Goal: Task Accomplishment & Management: Manage account settings

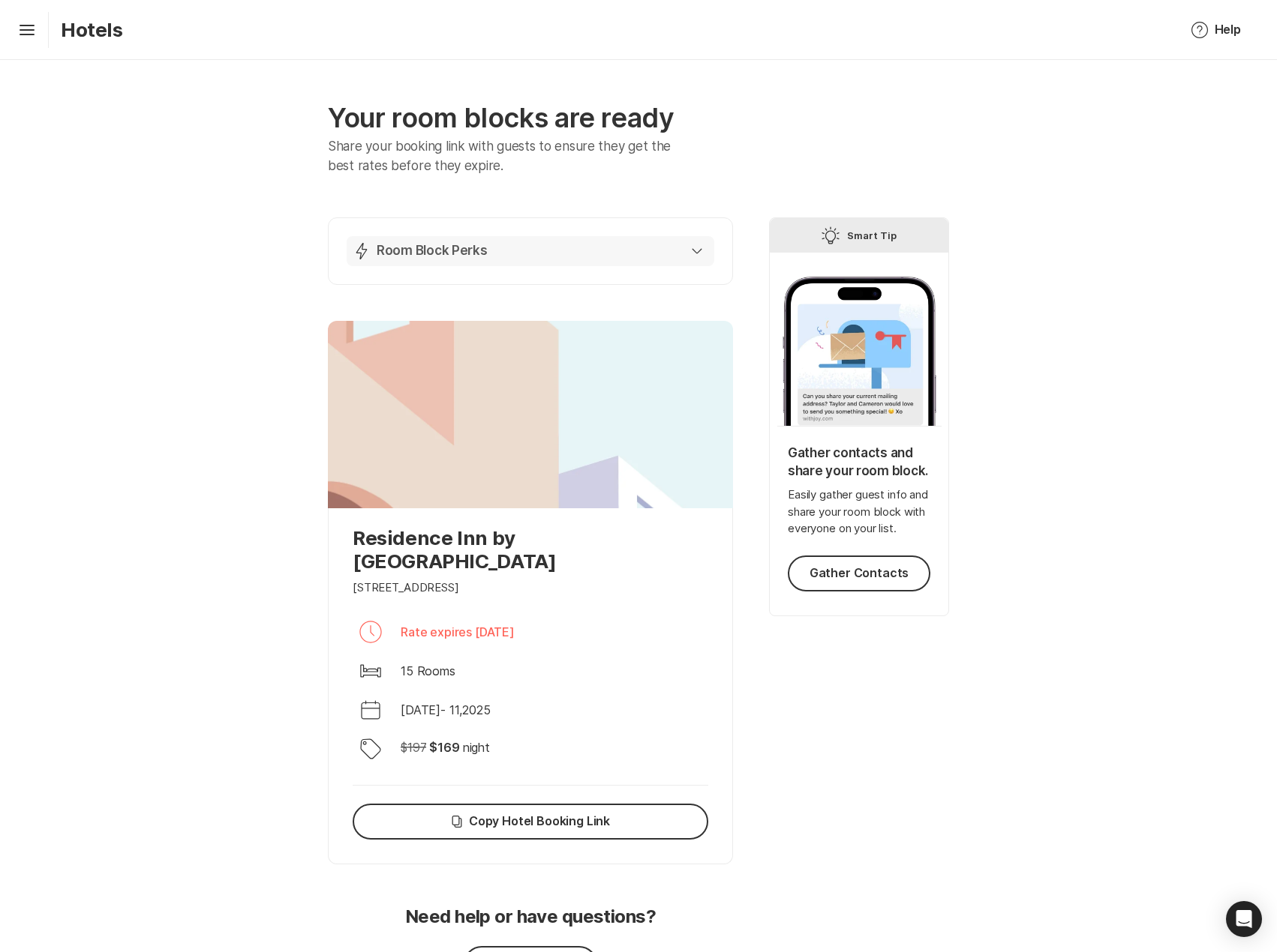
click at [693, 240] on button "Lightning Bolt Room Block Perks" at bounding box center [530, 252] width 368 height 30
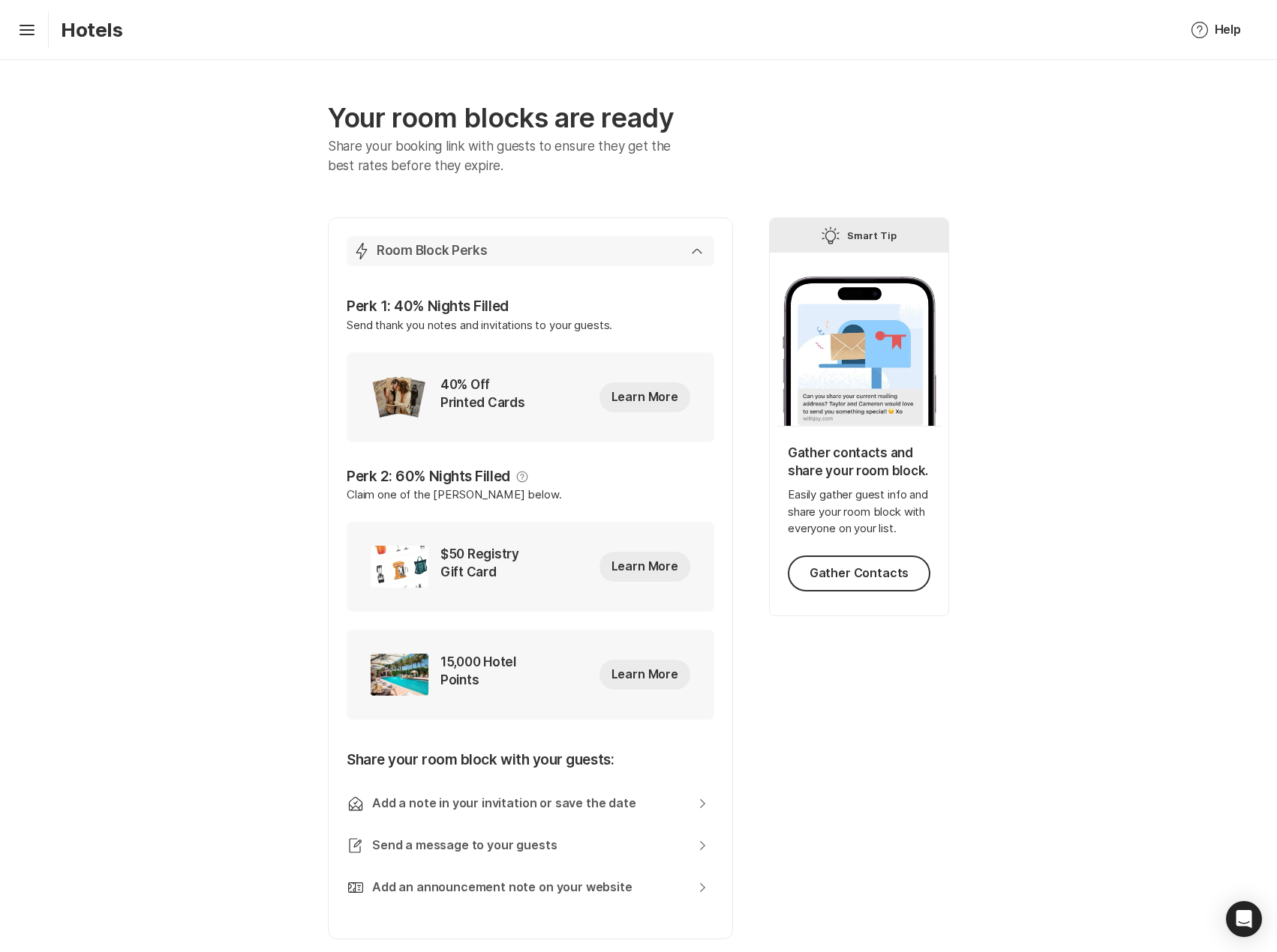
click at [676, 247] on div "Lightning Bolt Room Block Perks" at bounding box center [528, 251] width 350 height 18
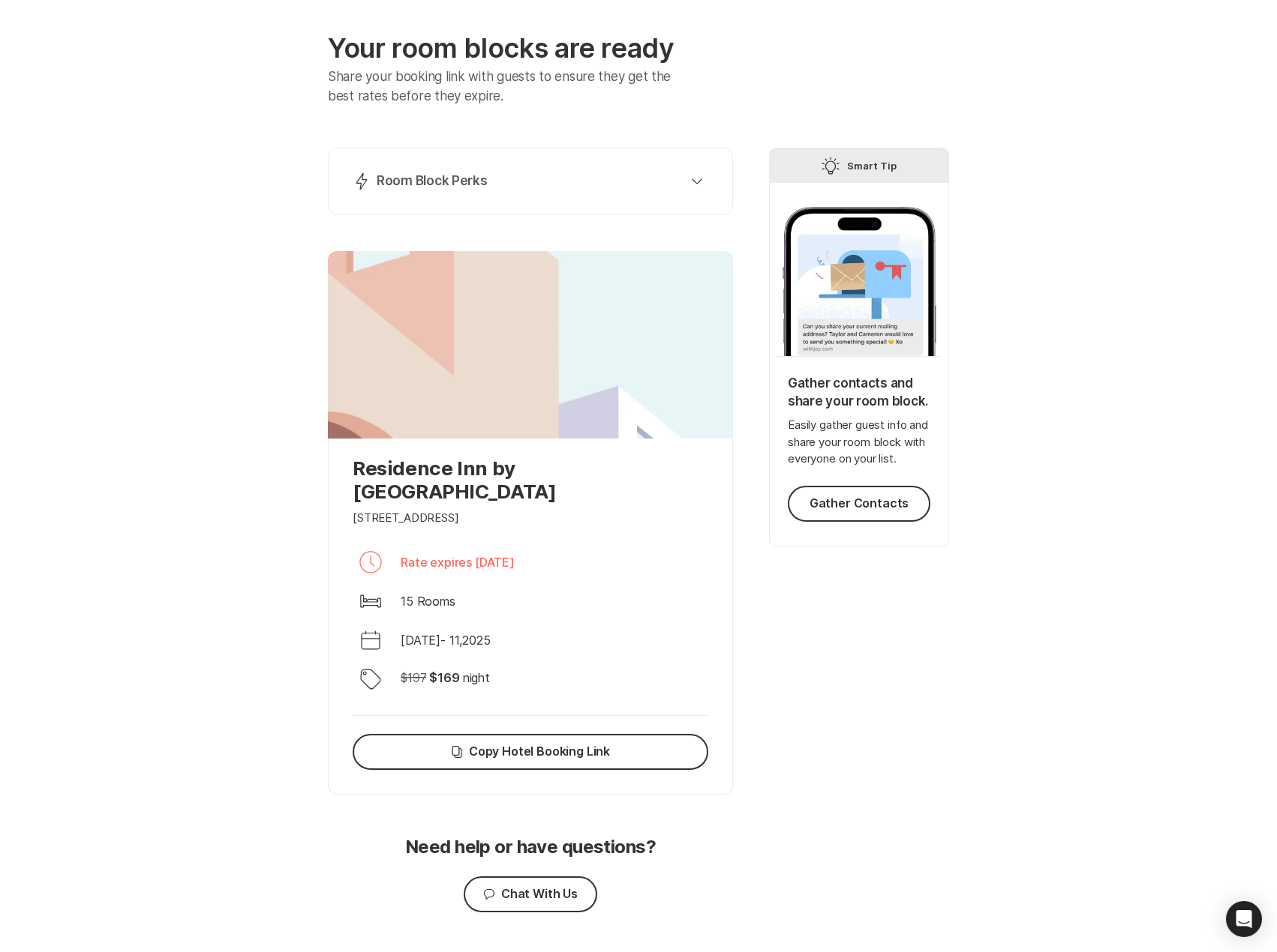
scroll to position [33, 0]
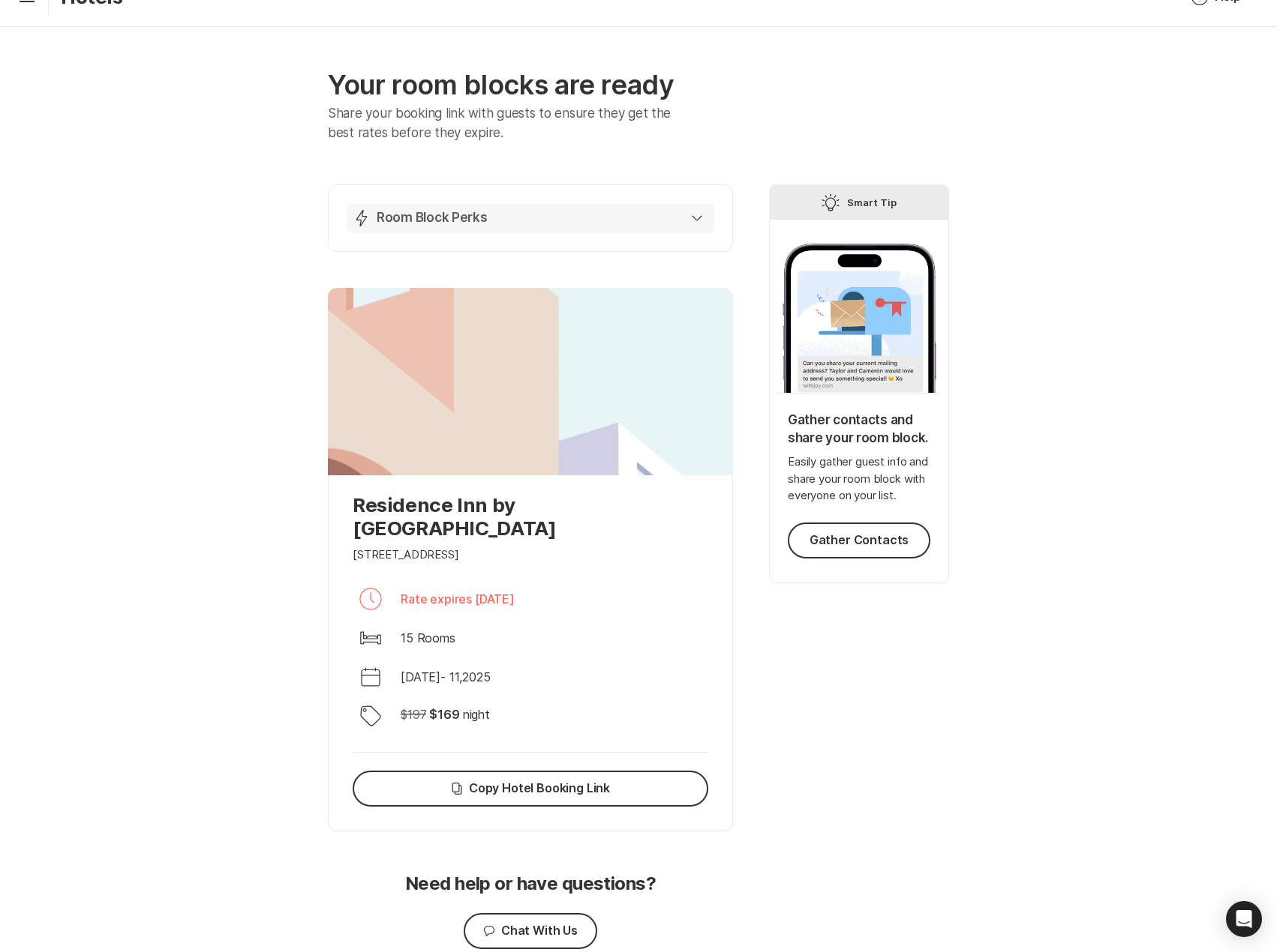
click at [694, 204] on button "Lightning Bolt Room Block Perks" at bounding box center [530, 218] width 368 height 30
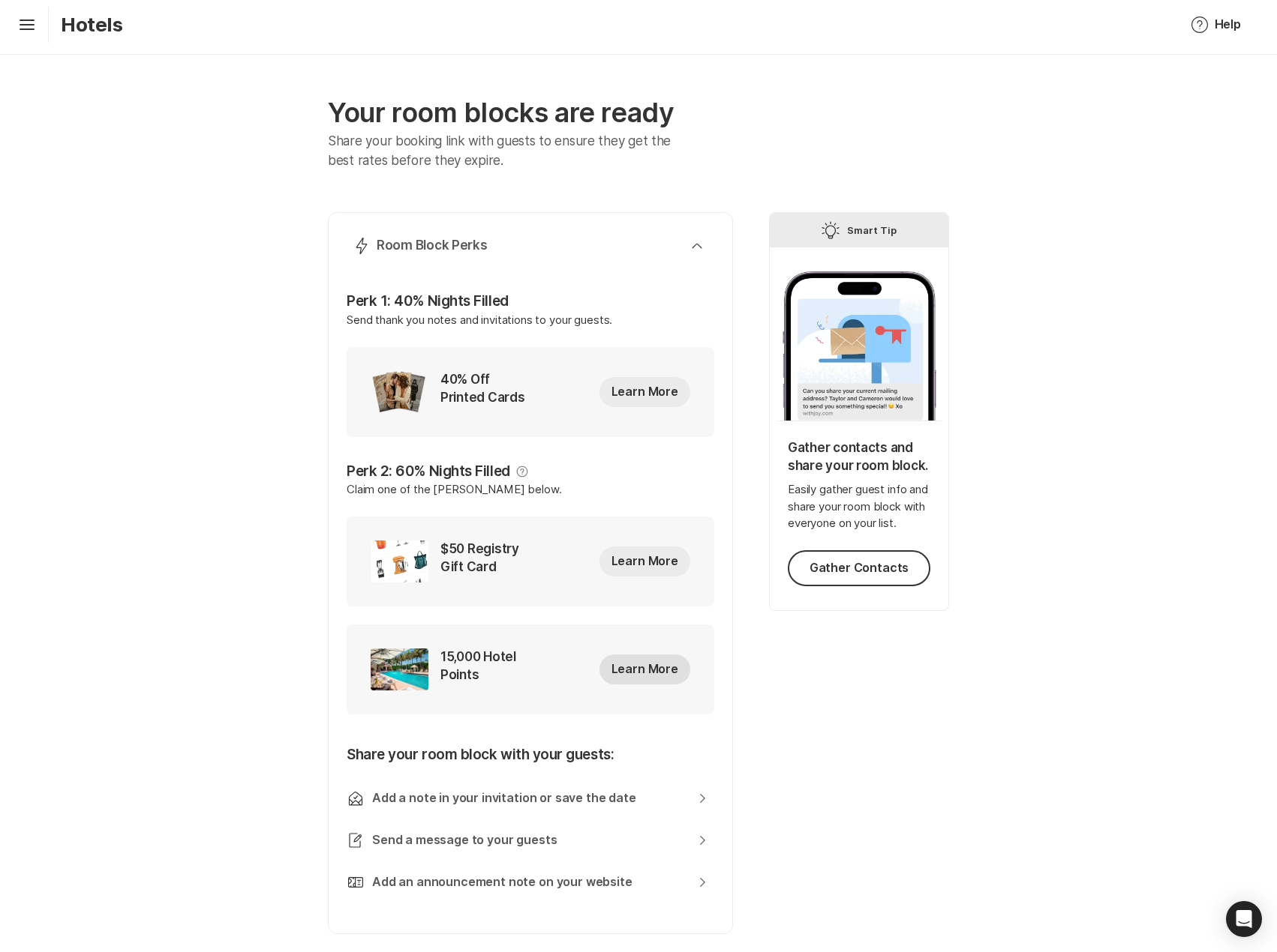
scroll to position [0, 0]
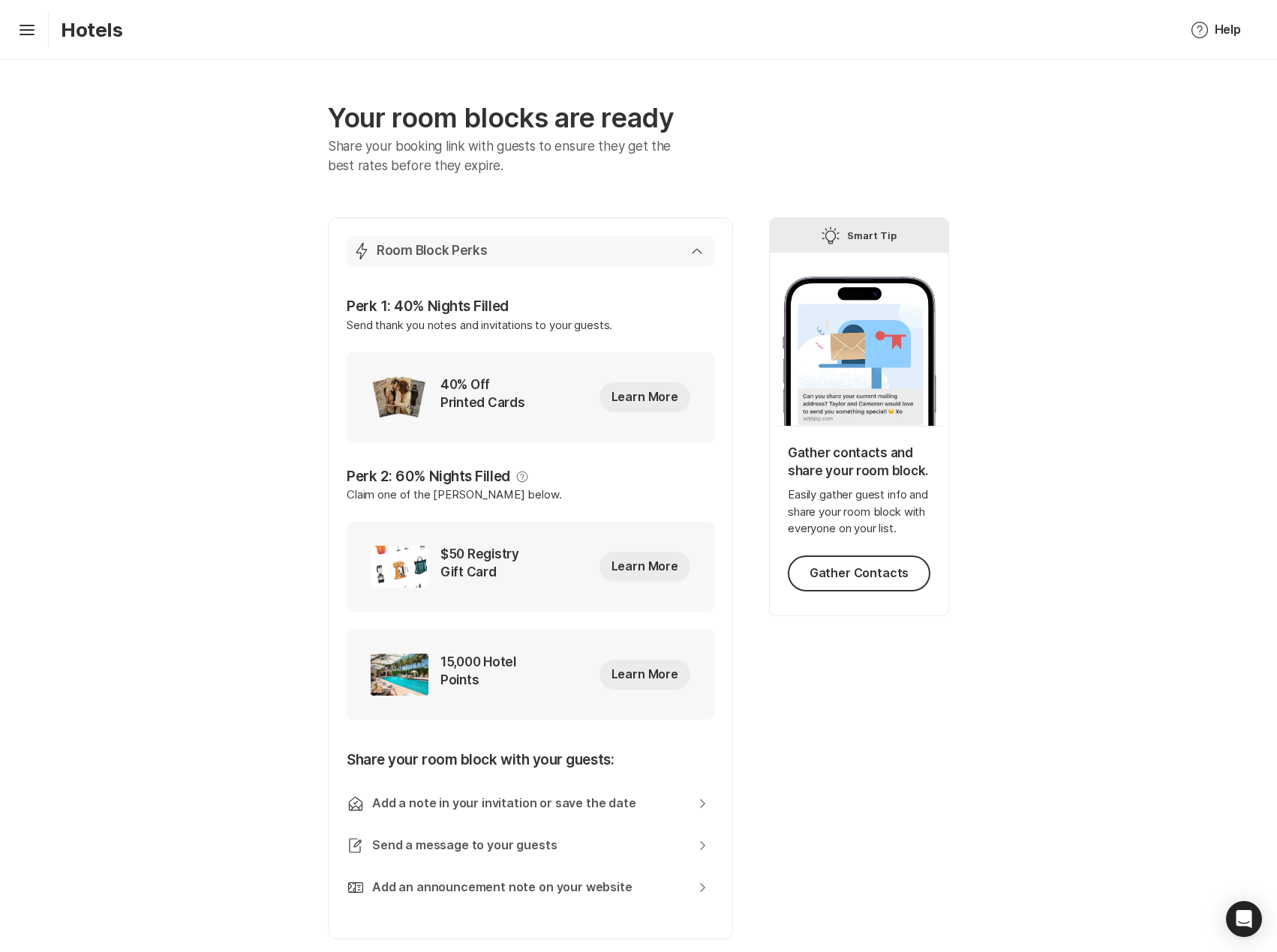
click at [697, 244] on div "Lightning Bolt Room Block Perks" at bounding box center [528, 251] width 350 height 18
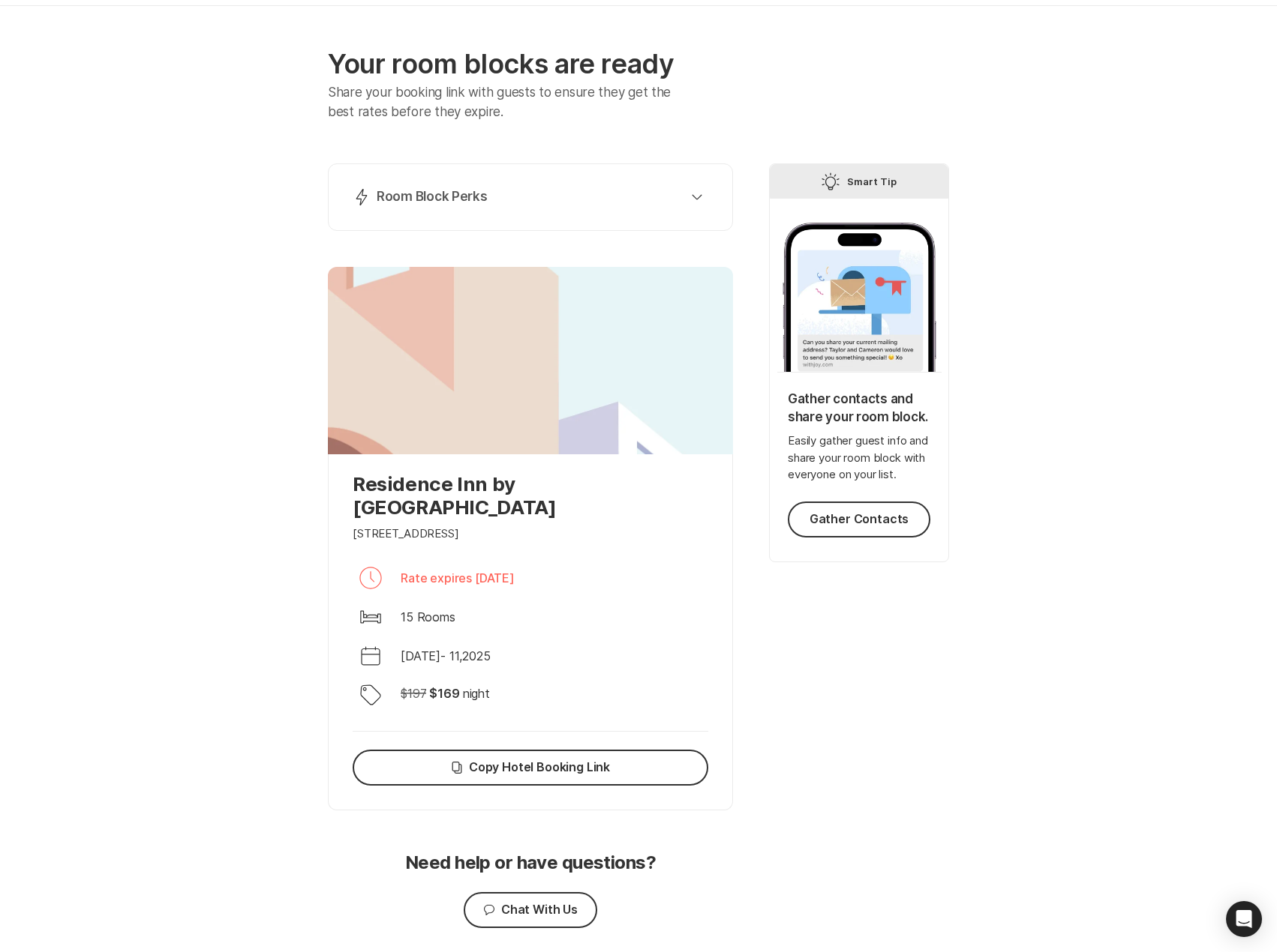
scroll to position [108, 0]
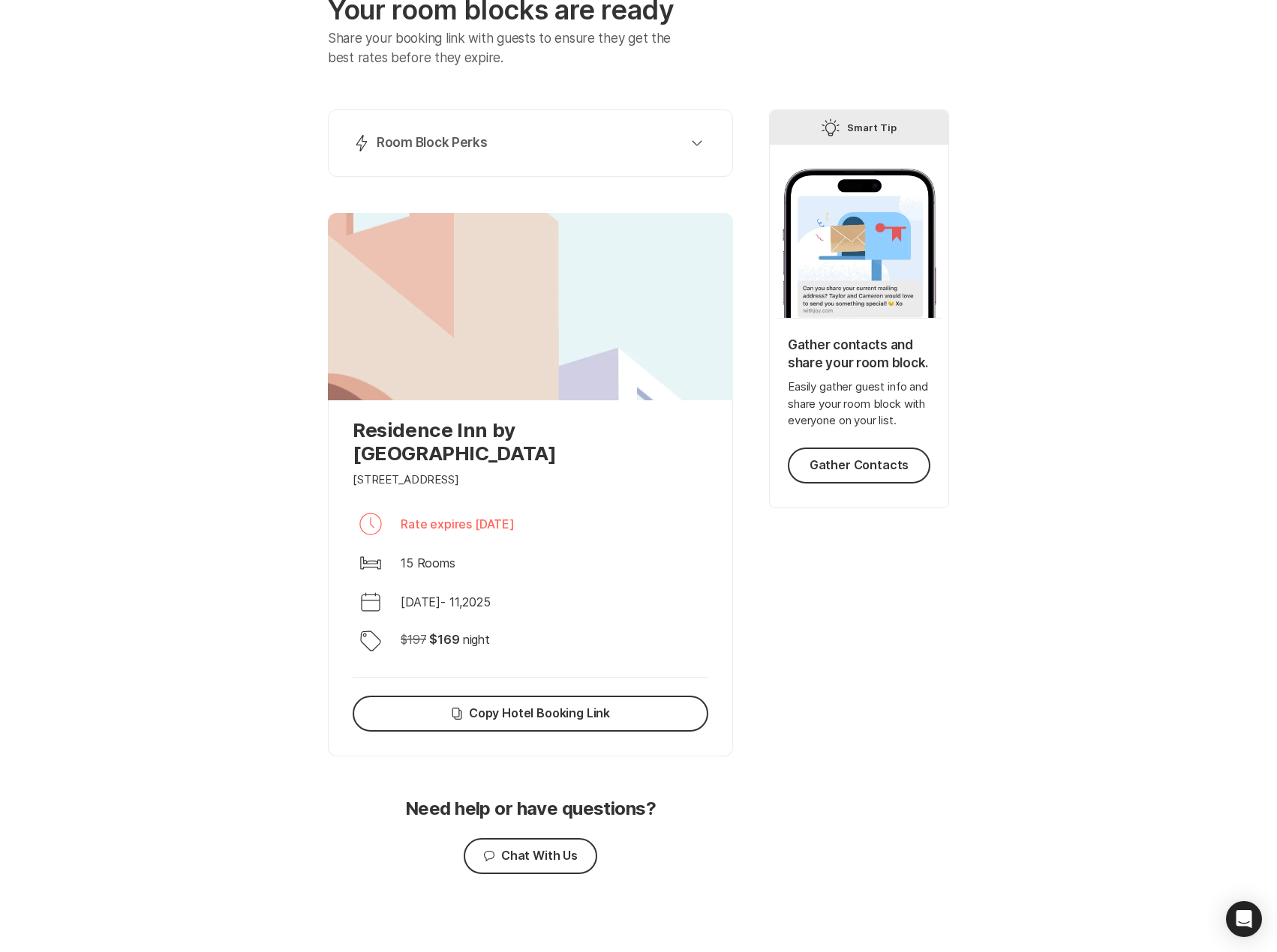
click at [704, 121] on div "Lightning Bolt Room Block Perks Perk 1: 40% Nights Filled Send thank you notes …" at bounding box center [530, 143] width 405 height 67
click at [702, 146] on button "Lightning Bolt Room Block Perks" at bounding box center [530, 143] width 368 height 30
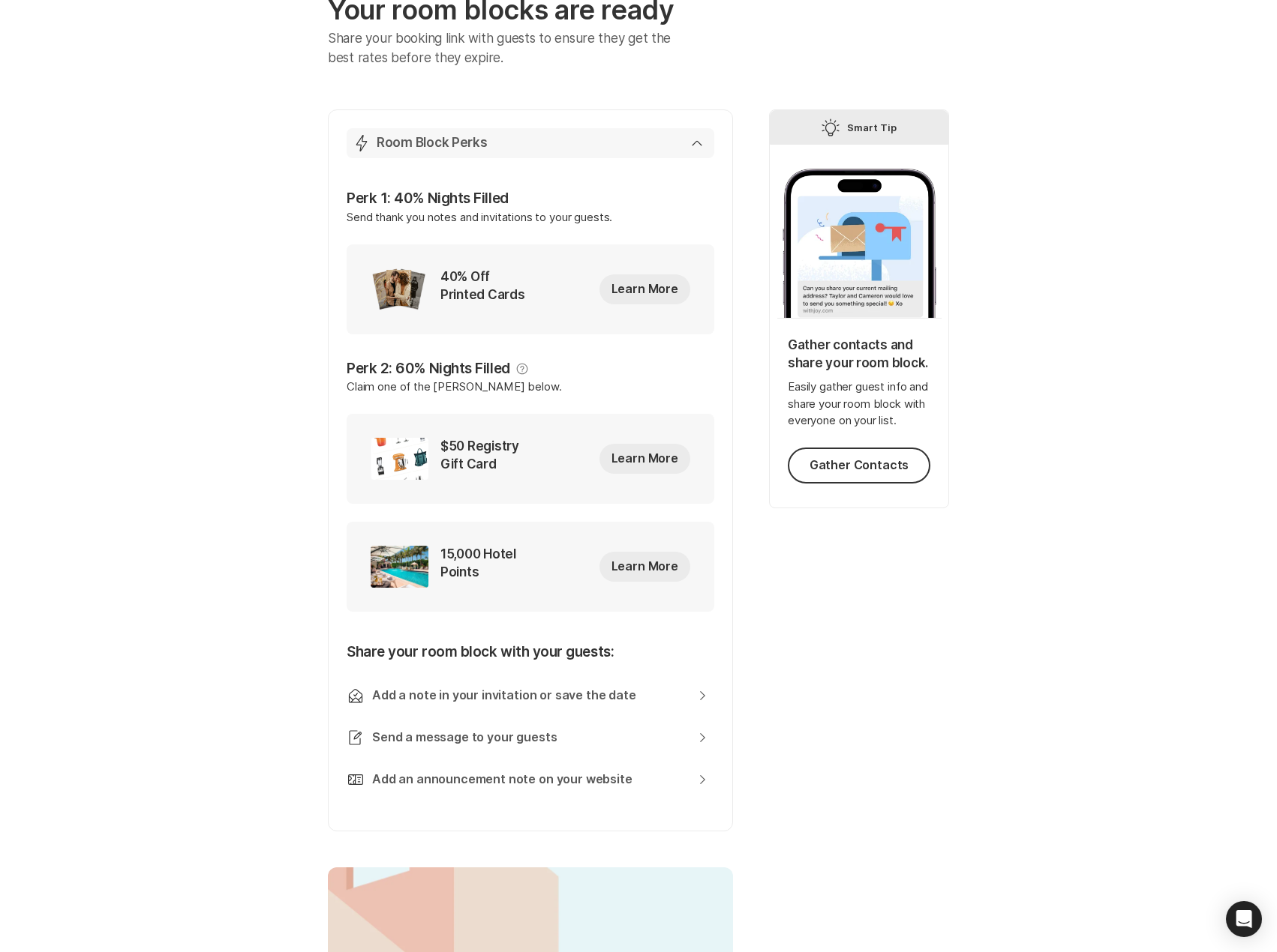
click at [702, 146] on button "Lightning Bolt Room Block Perks" at bounding box center [530, 143] width 368 height 30
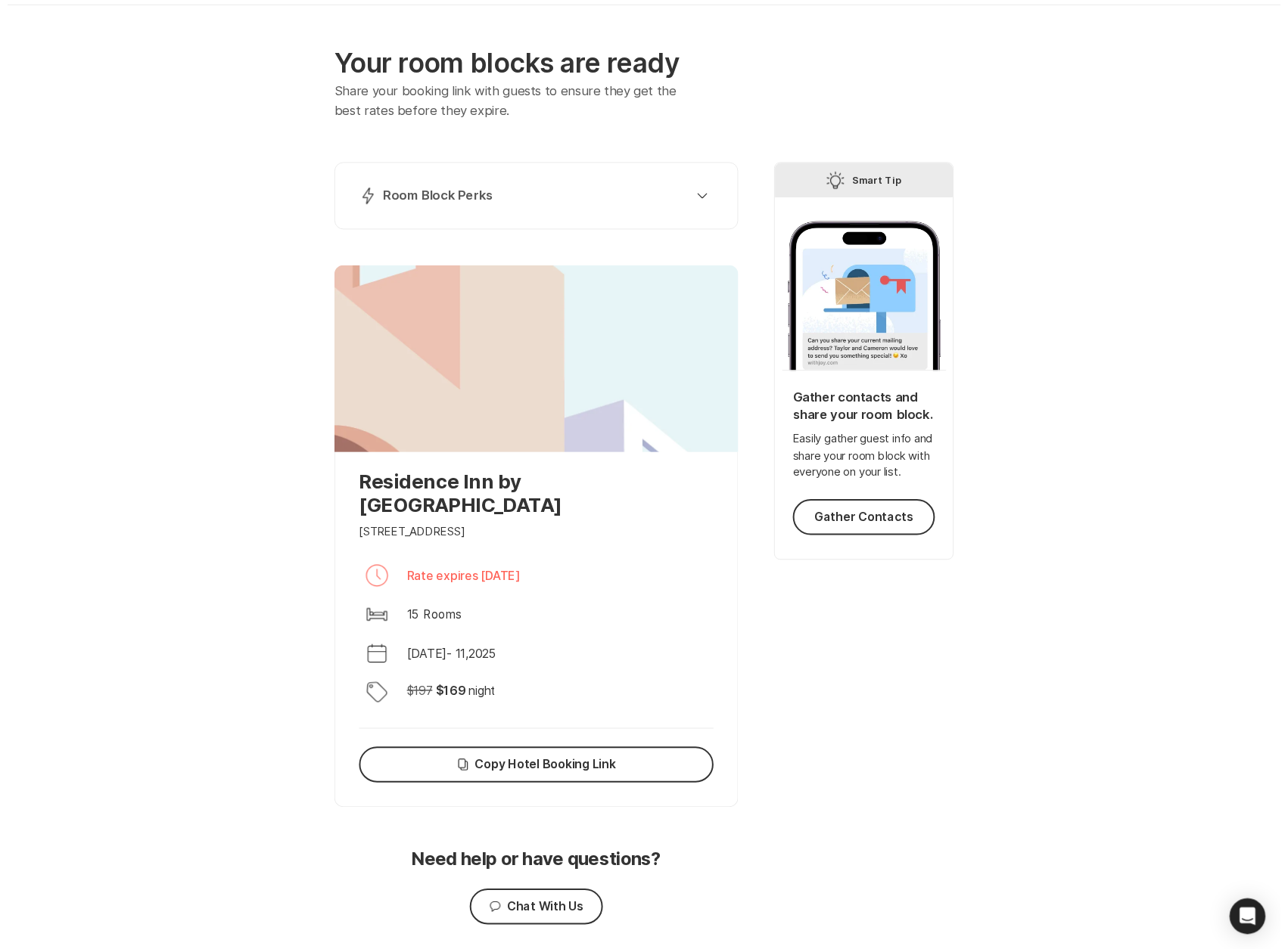
scroll to position [0, 0]
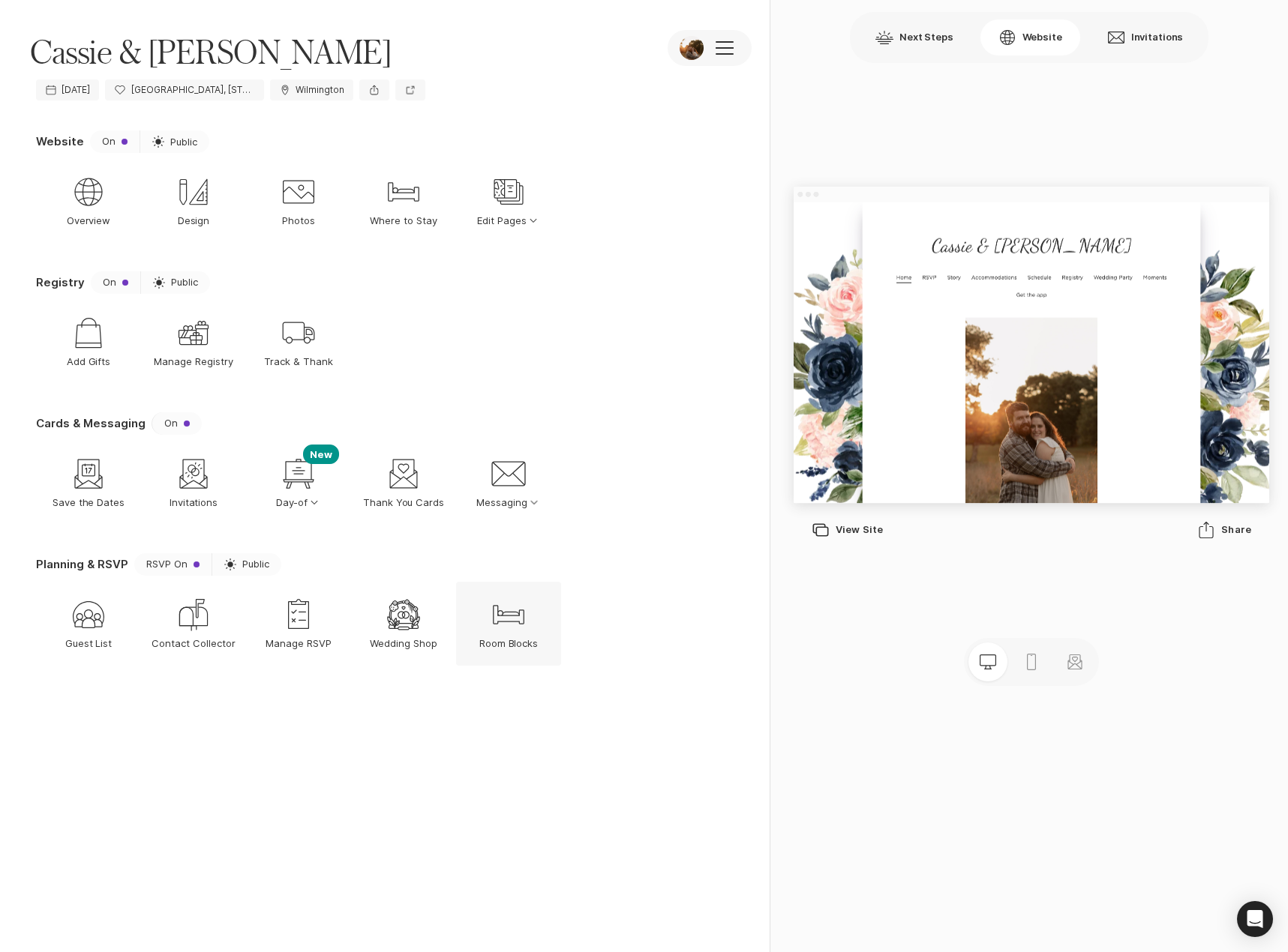
click at [520, 637] on p "Room Blocks" at bounding box center [508, 643] width 59 height 13
